Goal: Transaction & Acquisition: Download file/media

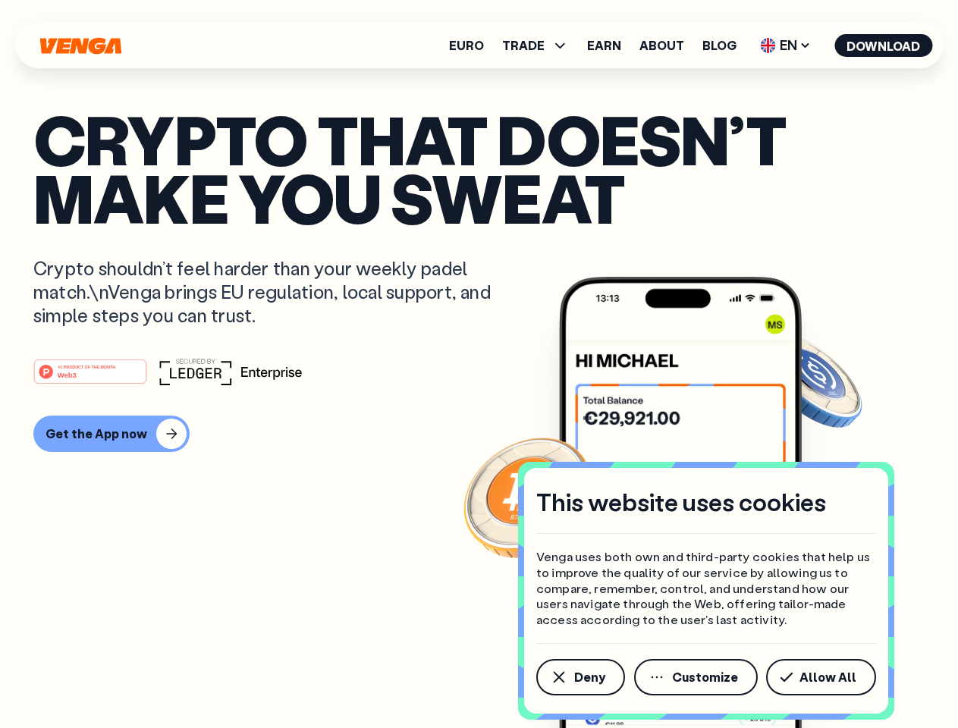
click at [479, 364] on div "#1 PRODUCT OF THE MONTH Web3" at bounding box center [479, 371] width 892 height 27
click at [580, 678] on span "Deny" at bounding box center [589, 678] width 31 height 12
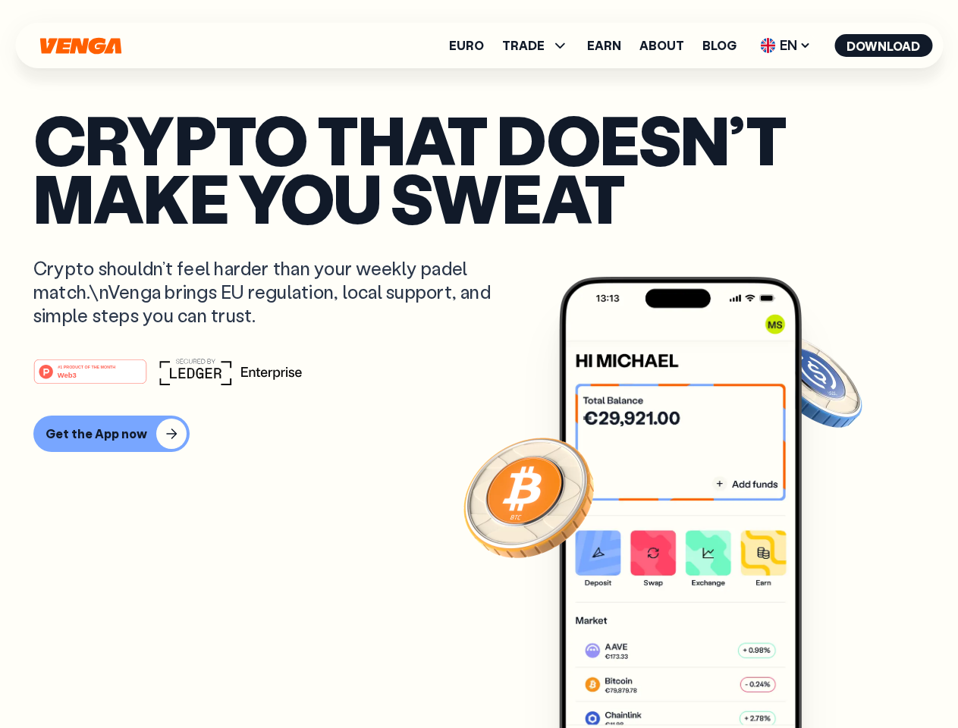
click at [697, 678] on img at bounding box center [680, 531] width 243 height 508
click at [824, 678] on article "Crypto that doesn’t make you sweat Crypto shouldn’t feel harder than your weekl…" at bounding box center [479, 394] width 892 height 569
click at [540, 46] on span "TRADE" at bounding box center [523, 45] width 42 height 12
click at [786, 46] on span "EN" at bounding box center [785, 45] width 61 height 24
click at [884, 46] on button "Download" at bounding box center [884, 45] width 98 height 23
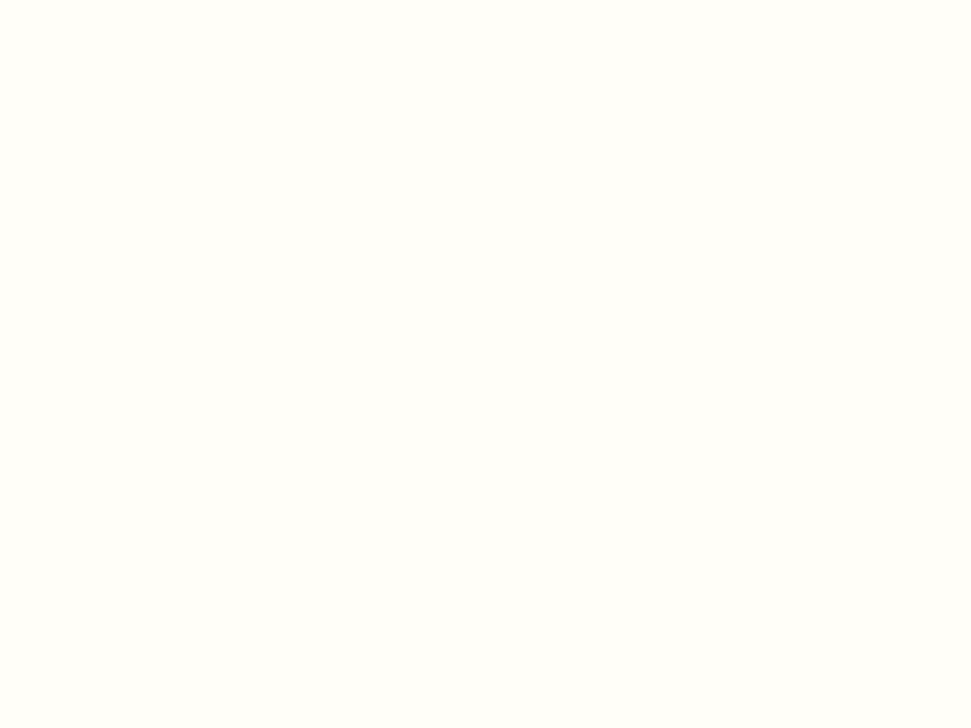
click at [479, 0] on html "This website uses cookies Venga uses both own and third-party cookies that help…" at bounding box center [485, 0] width 971 height 0
click at [109, 0] on html "This website uses cookies Venga uses both own and third-party cookies that help…" at bounding box center [485, 0] width 971 height 0
click at [93, 0] on html "This website uses cookies Venga uses both own and third-party cookies that help…" at bounding box center [485, 0] width 971 height 0
